Goal: Task Accomplishment & Management: Use online tool/utility

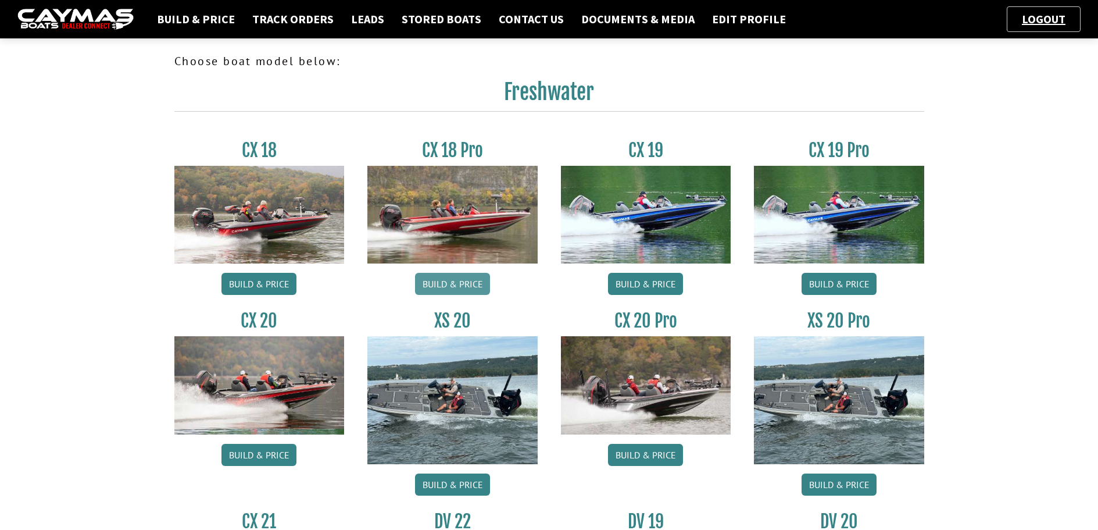
click at [452, 278] on link "Build & Price" at bounding box center [452, 284] width 75 height 22
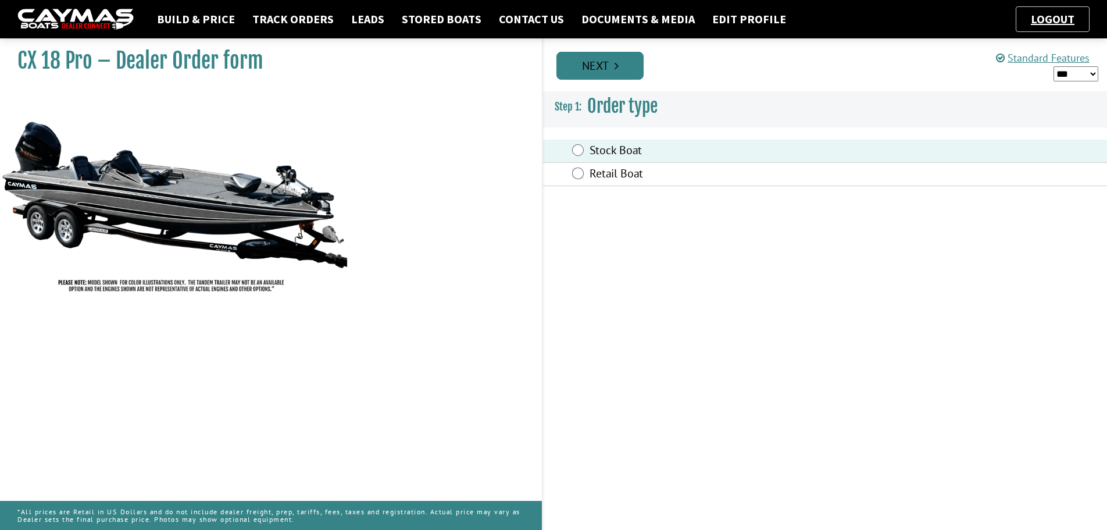
click at [607, 74] on link "Next" at bounding box center [599, 66] width 87 height 28
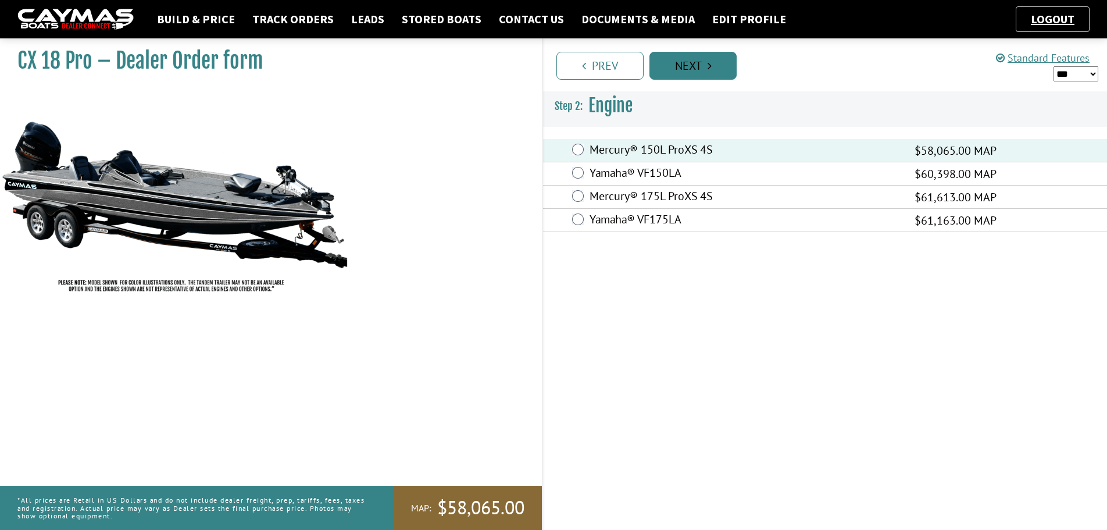
click at [713, 64] on link "Next" at bounding box center [692, 66] width 87 height 28
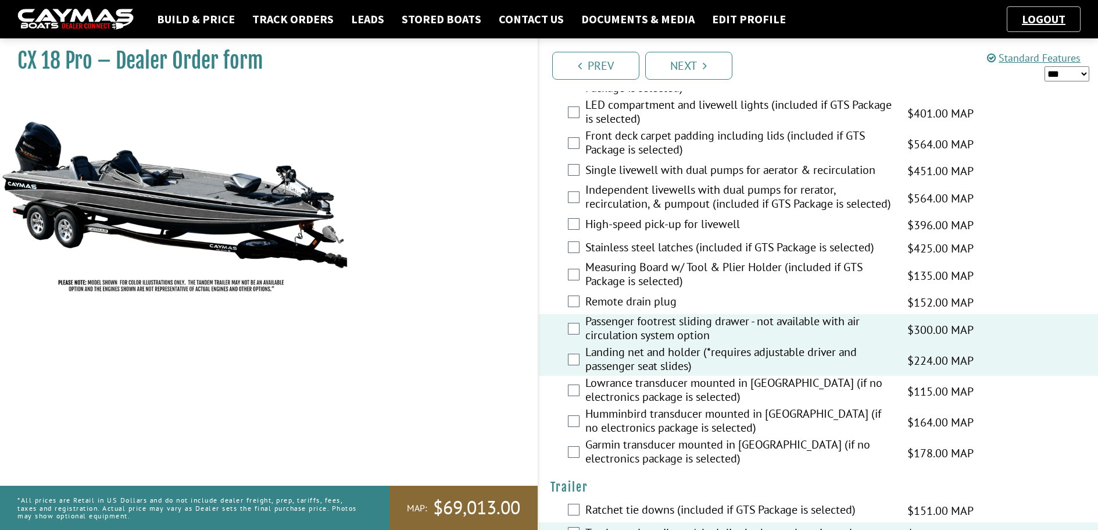
scroll to position [1548, 0]
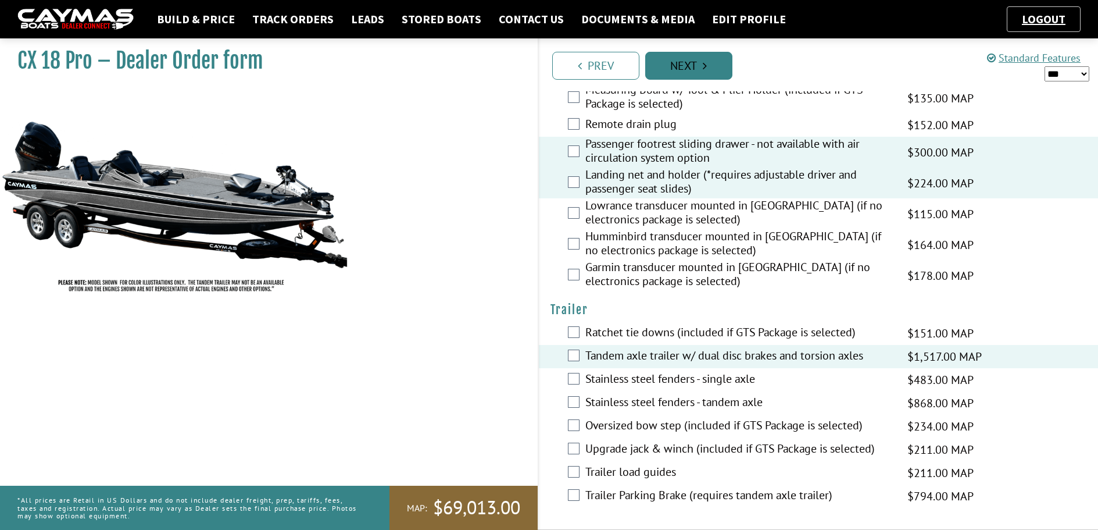
click at [702, 65] on link "Next" at bounding box center [688, 66] width 87 height 28
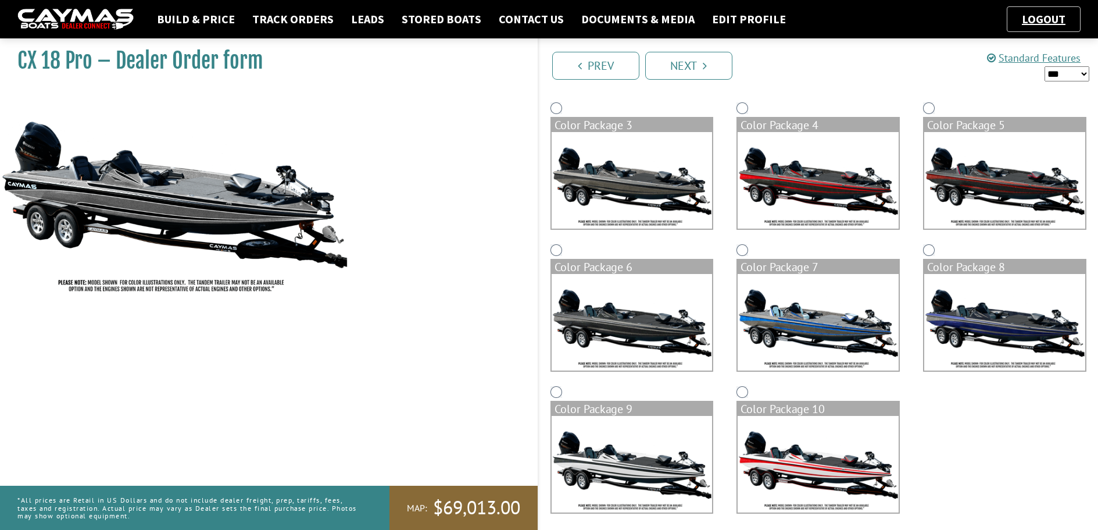
scroll to position [240, 0]
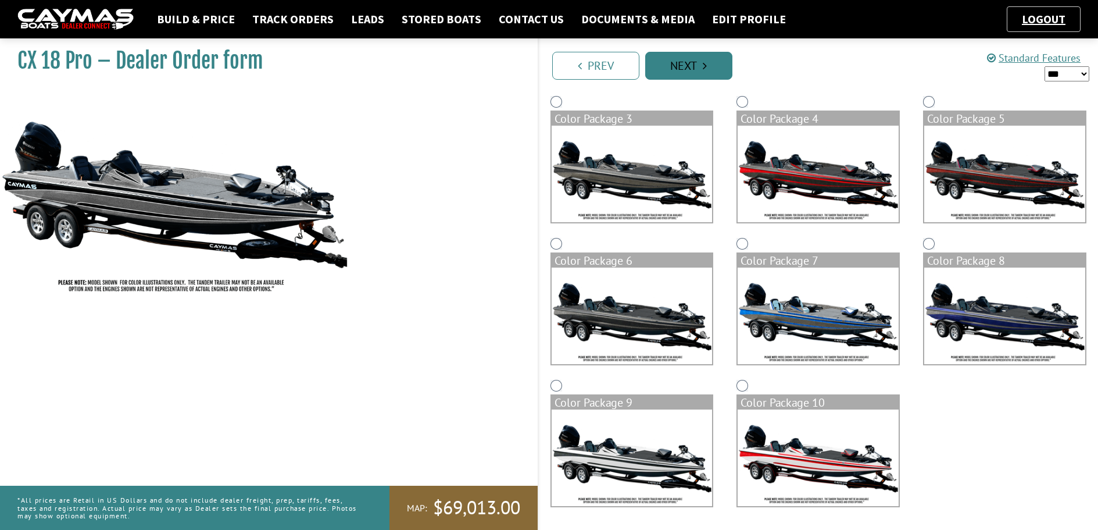
click at [713, 70] on link "Next" at bounding box center [688, 66] width 87 height 28
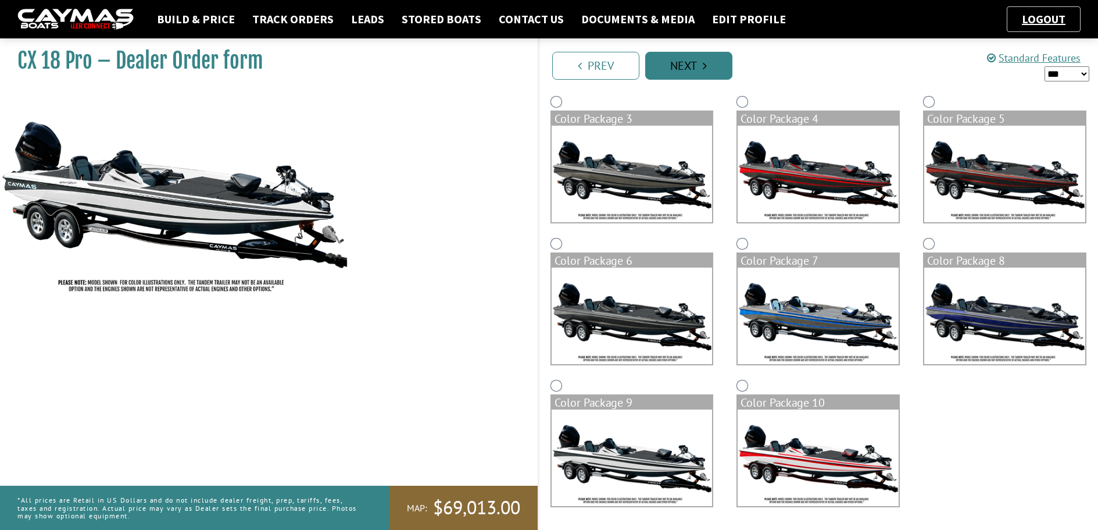
click at [686, 63] on link "Next" at bounding box center [688, 66] width 87 height 28
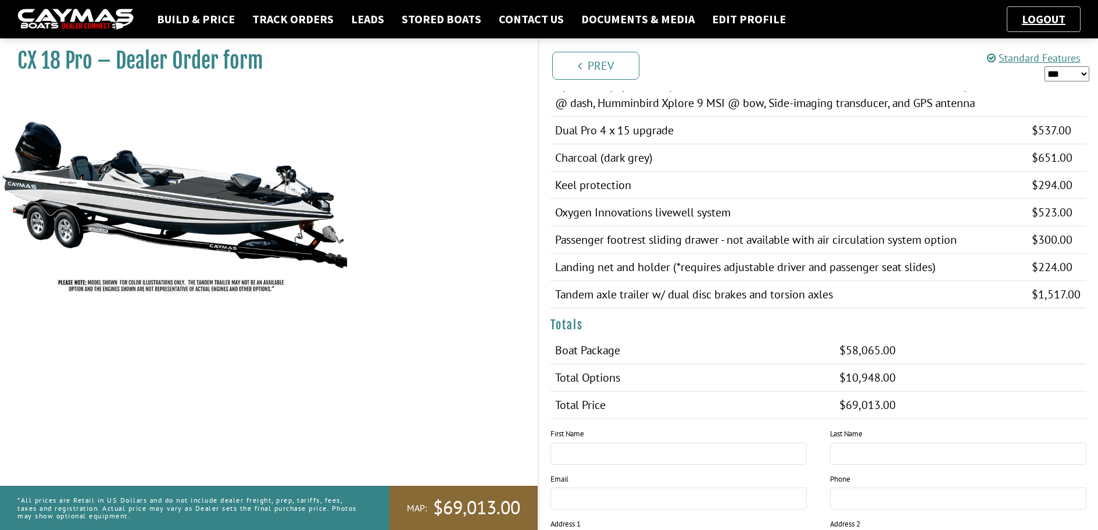
scroll to position [930, 0]
click at [1086, 70] on select "*** ****** ******" at bounding box center [1067, 73] width 45 height 15
select select "*"
click at [1045, 66] on select "*** ****** ******" at bounding box center [1067, 73] width 45 height 15
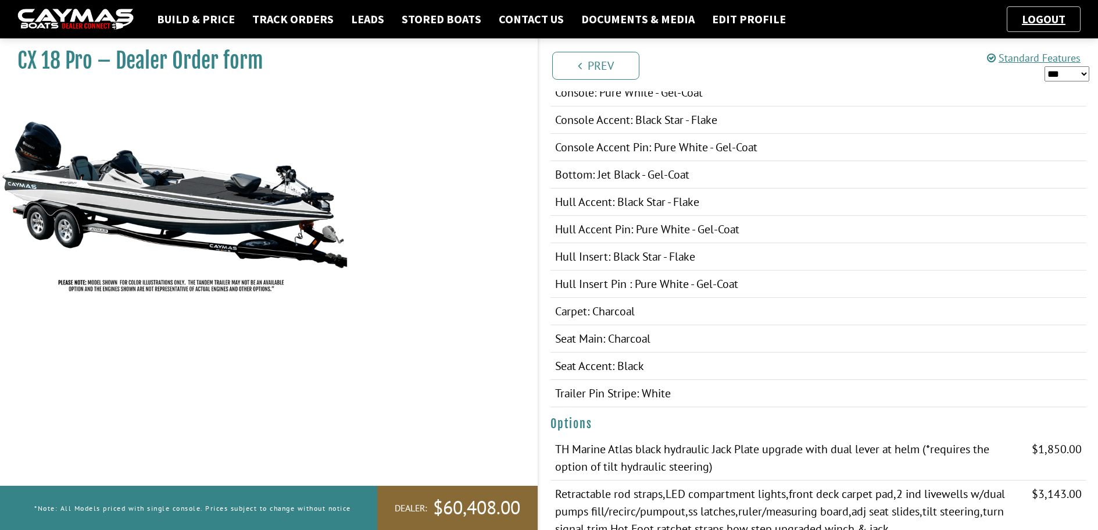
scroll to position [291, 0]
